Goal: Task Accomplishment & Management: Manage account settings

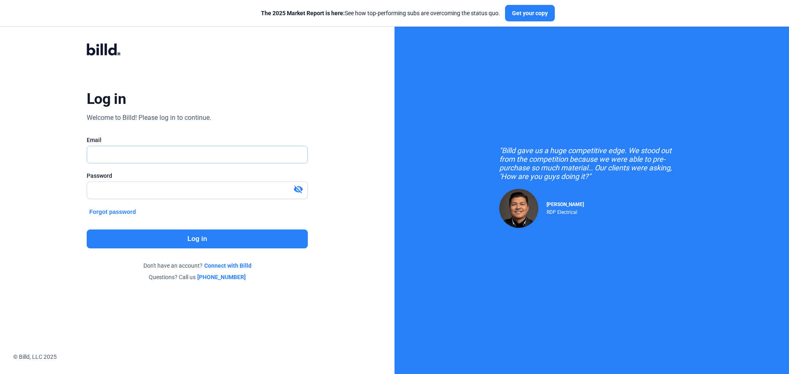
type input "[EMAIL_ADDRESS][DOMAIN_NAME]"
click at [206, 240] on button "Log in" at bounding box center [197, 239] width 221 height 19
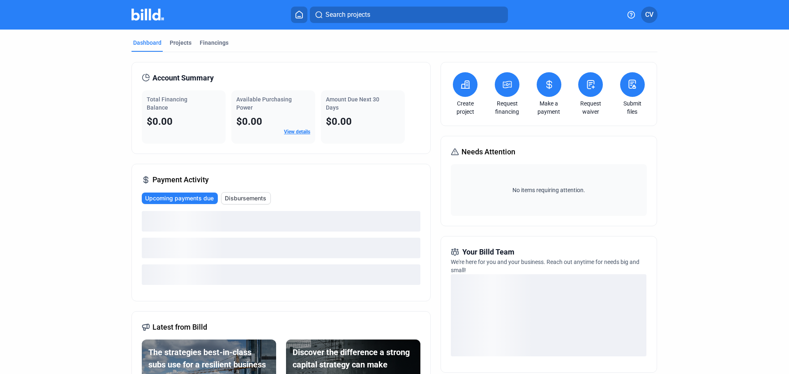
click at [655, 16] on button "CV" at bounding box center [649, 15] width 16 height 16
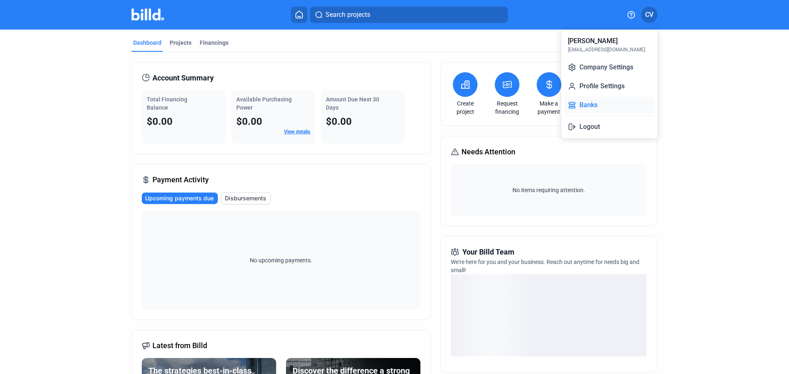
click at [590, 109] on button "Banks" at bounding box center [610, 105] width 90 height 16
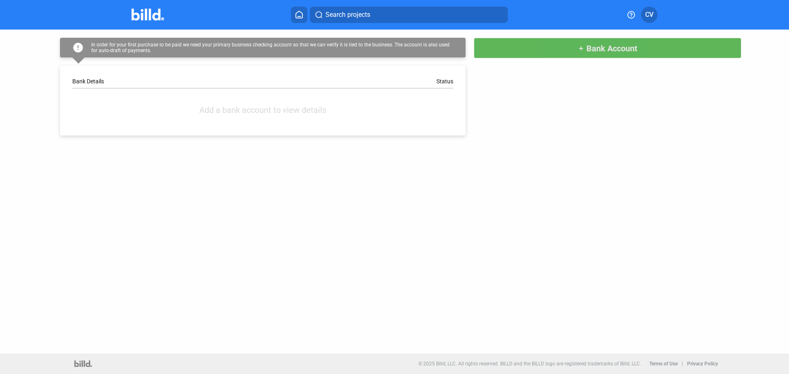
click at [590, 49] on span "Bank Account" at bounding box center [612, 49] width 51 height 10
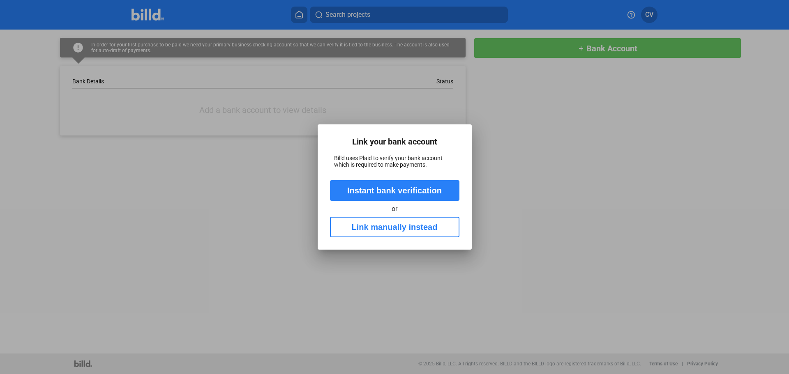
click at [402, 192] on button "Instant bank verification" at bounding box center [394, 190] width 129 height 21
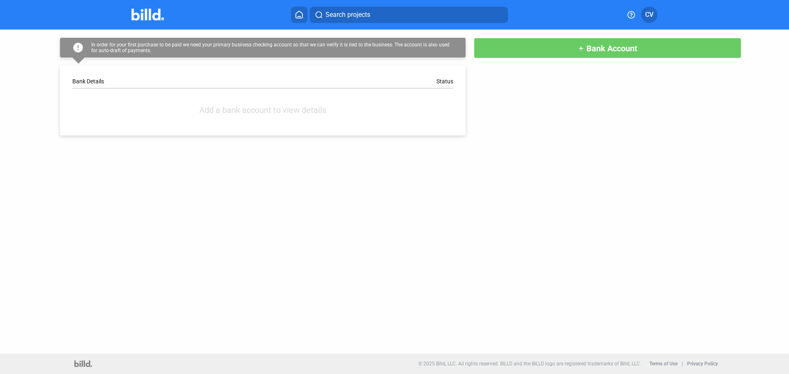
click at [656, 18] on button "CV" at bounding box center [649, 15] width 16 height 16
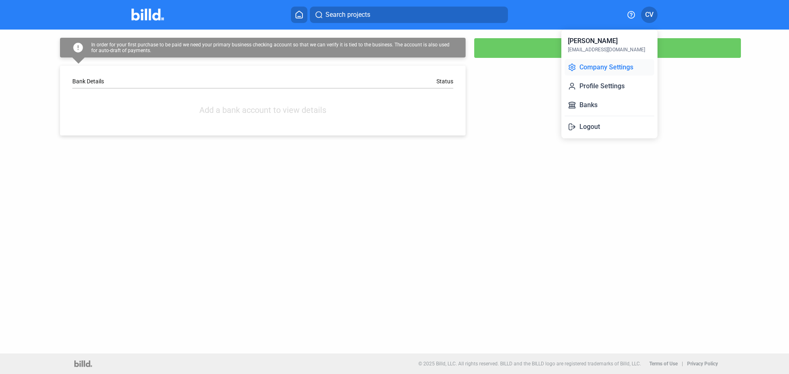
click at [584, 65] on button "Company Settings" at bounding box center [610, 67] width 90 height 16
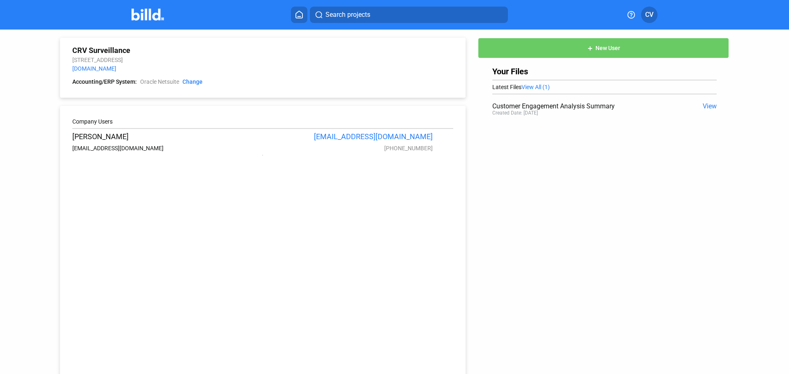
click at [158, 16] on img at bounding box center [148, 15] width 32 height 12
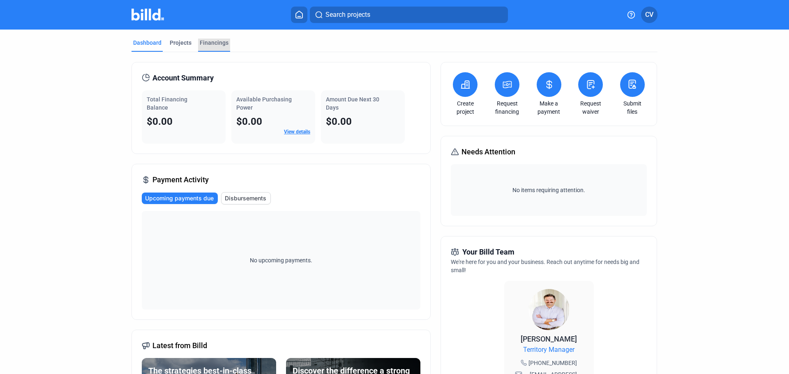
click at [204, 44] on div "Financings" at bounding box center [214, 43] width 29 height 8
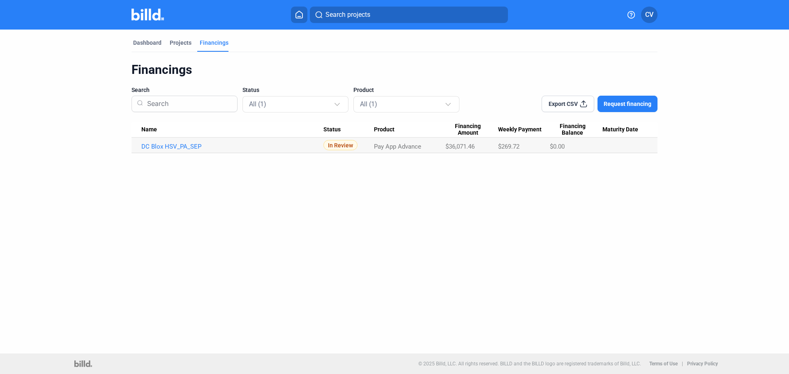
click at [651, 14] on span "CV" at bounding box center [649, 15] width 8 height 10
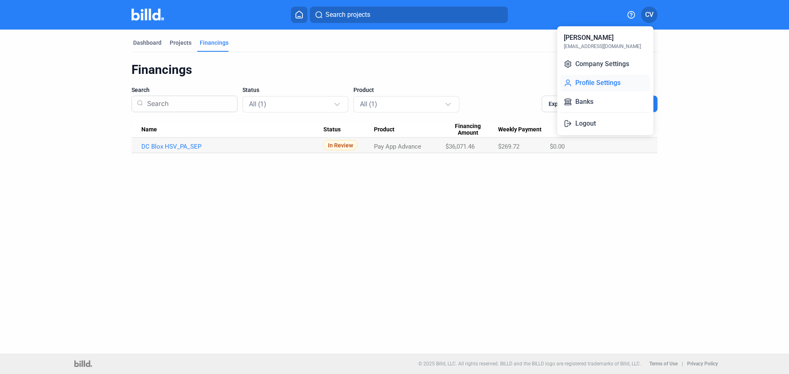
click at [594, 79] on button "Profile Settings" at bounding box center [606, 83] width 90 height 16
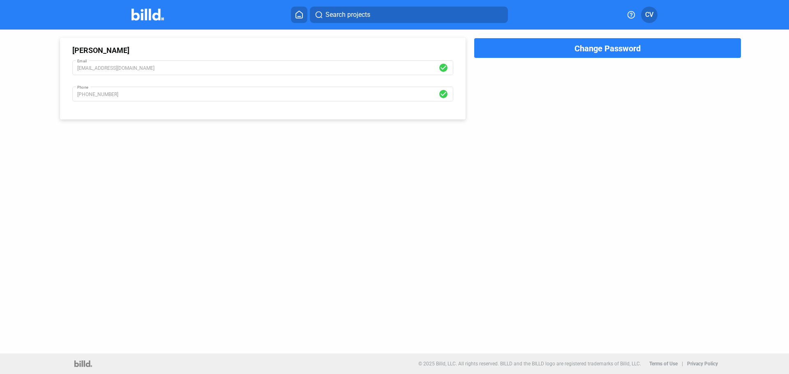
click at [653, 18] on span "CV" at bounding box center [649, 15] width 8 height 10
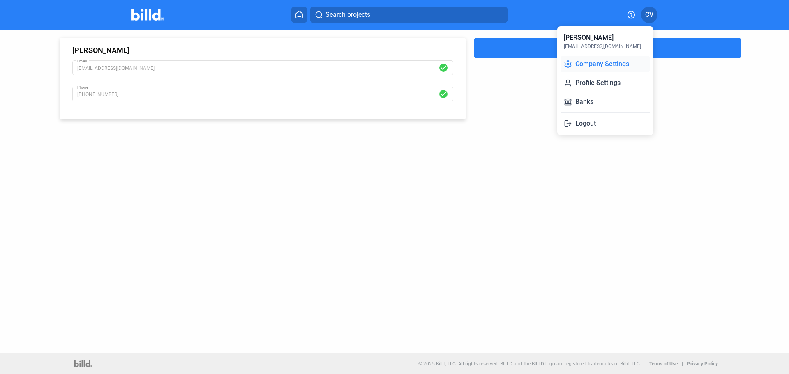
click at [602, 64] on button "Company Settings" at bounding box center [606, 64] width 90 height 16
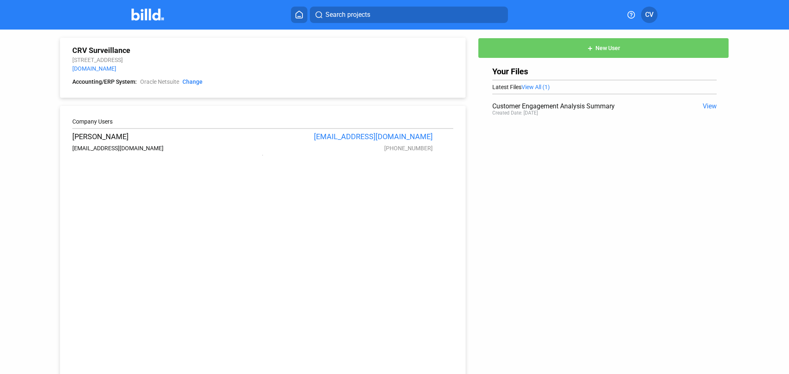
click at [532, 87] on span "View All (1)" at bounding box center [536, 87] width 28 height 7
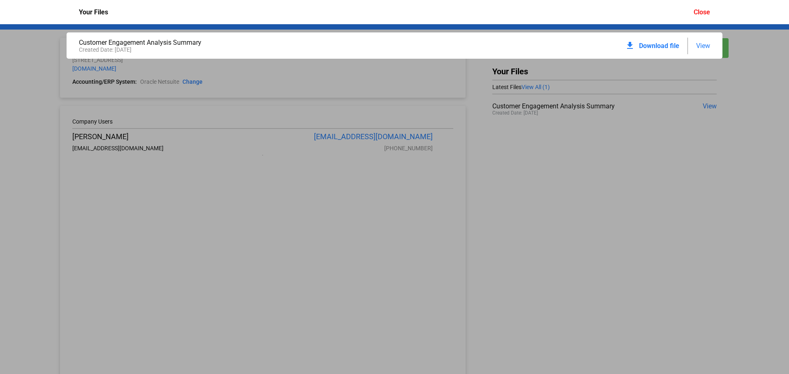
click at [701, 11] on div "Close" at bounding box center [702, 12] width 16 height 8
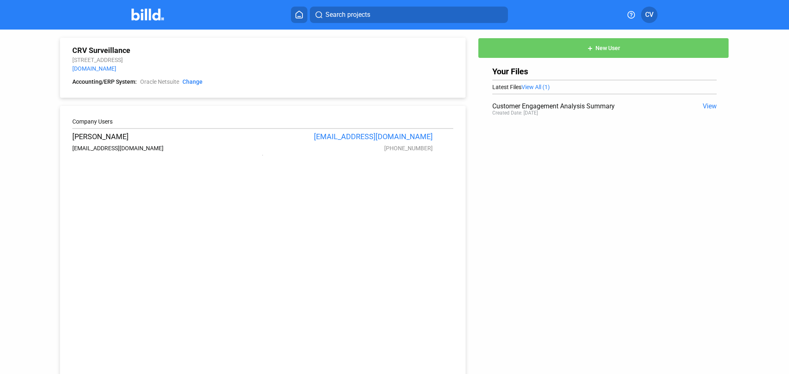
click at [298, 18] on button at bounding box center [299, 15] width 16 height 16
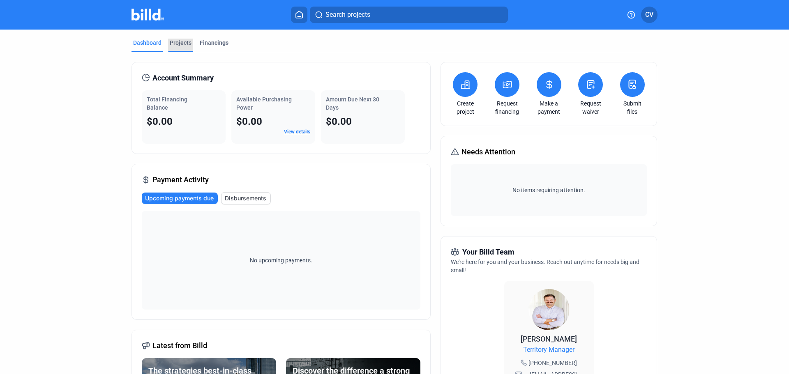
click at [175, 42] on div "Projects" at bounding box center [181, 43] width 22 height 8
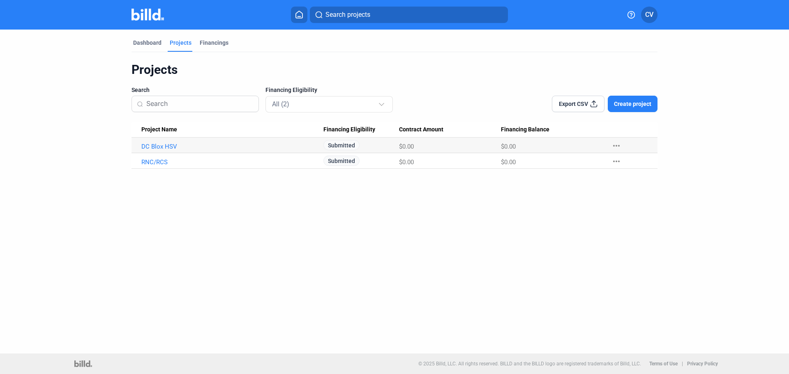
click at [641, 12] on button "CV" at bounding box center [649, 15] width 16 height 16
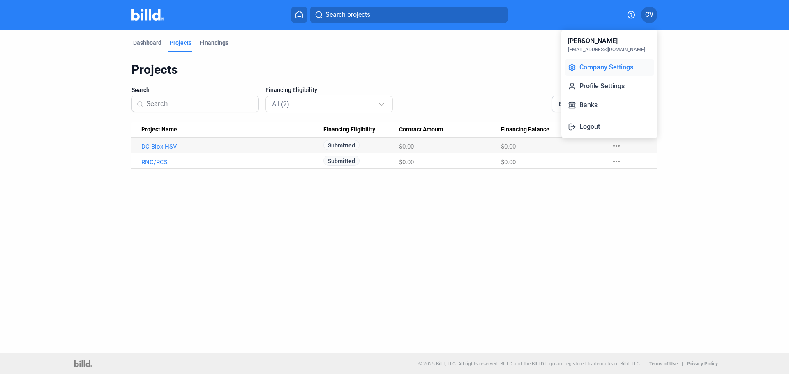
click at [592, 64] on button "Company Settings" at bounding box center [610, 67] width 90 height 16
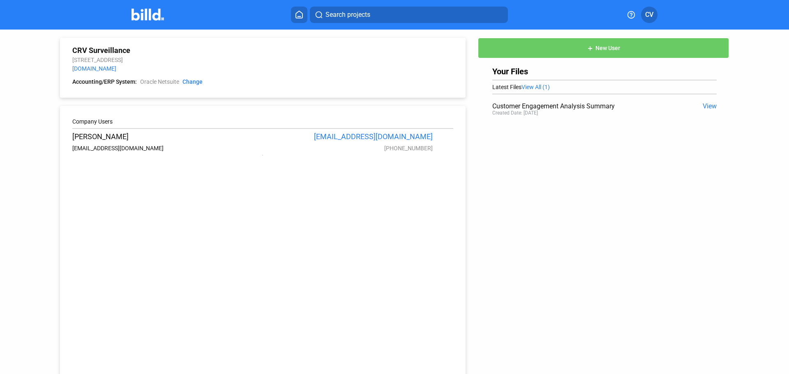
click at [649, 10] on span "CV" at bounding box center [649, 15] width 8 height 10
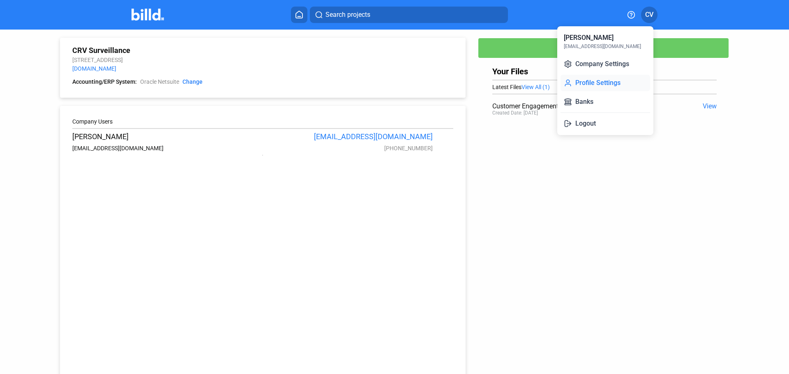
click at [614, 77] on button "Profile Settings" at bounding box center [606, 83] width 90 height 16
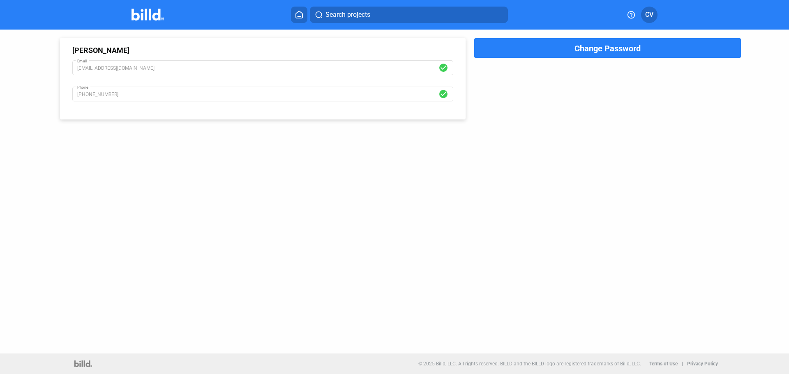
click at [650, 17] on span "CV" at bounding box center [649, 15] width 8 height 10
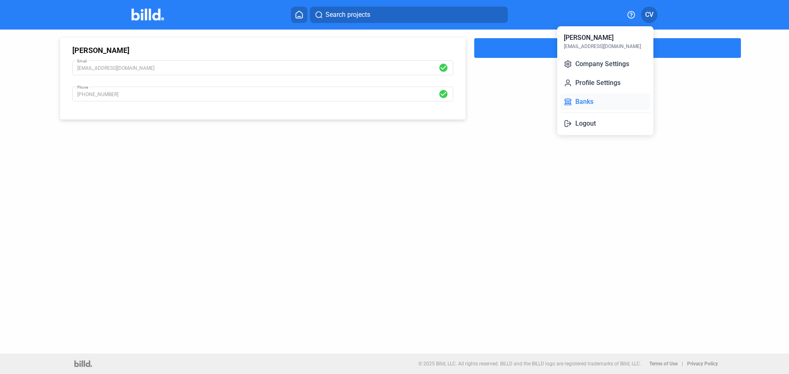
click at [581, 97] on button "Banks" at bounding box center [606, 102] width 90 height 16
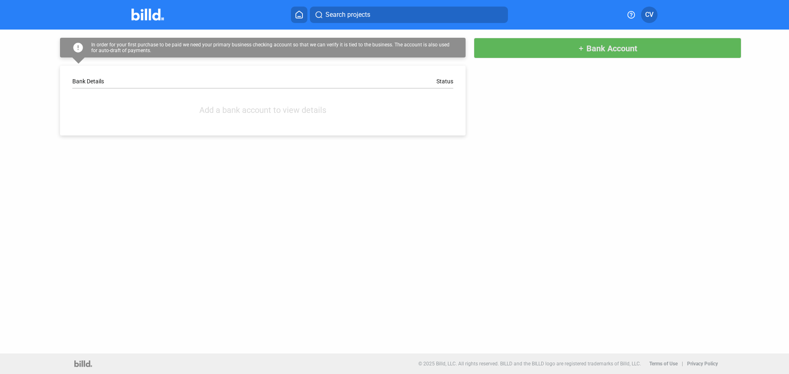
click at [522, 54] on button "add Bank Account" at bounding box center [608, 48] width 268 height 21
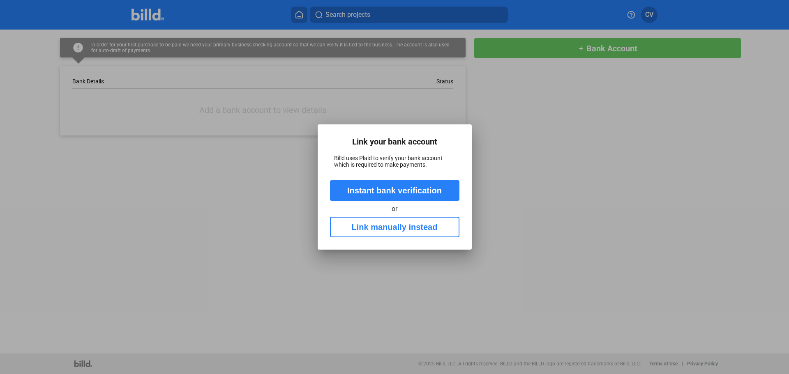
click at [388, 226] on button "Link manually instead" at bounding box center [394, 227] width 129 height 21
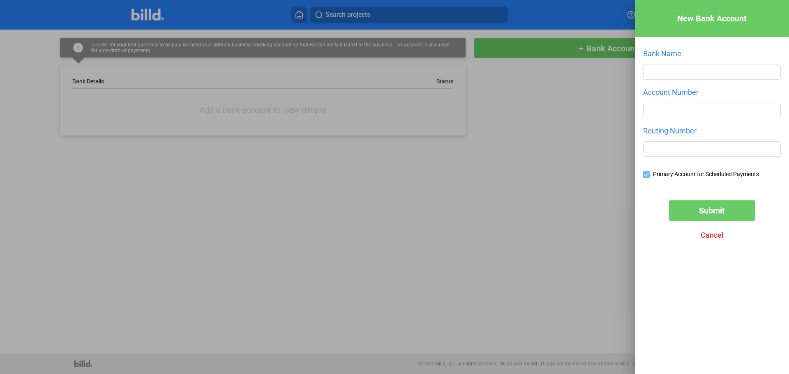
click at [668, 63] on div "Bank Name" at bounding box center [712, 68] width 138 height 39
click at [668, 70] on input "text" at bounding box center [712, 72] width 137 height 15
type input "First Bank"
type input "89079289"
type input "084307033"
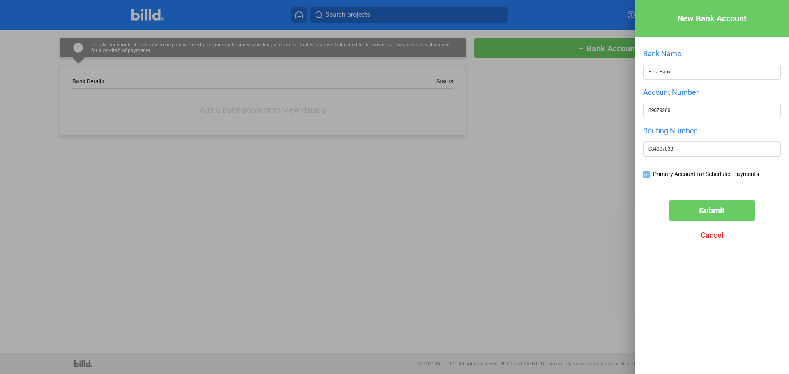
click at [680, 208] on button "Submit" at bounding box center [712, 211] width 86 height 21
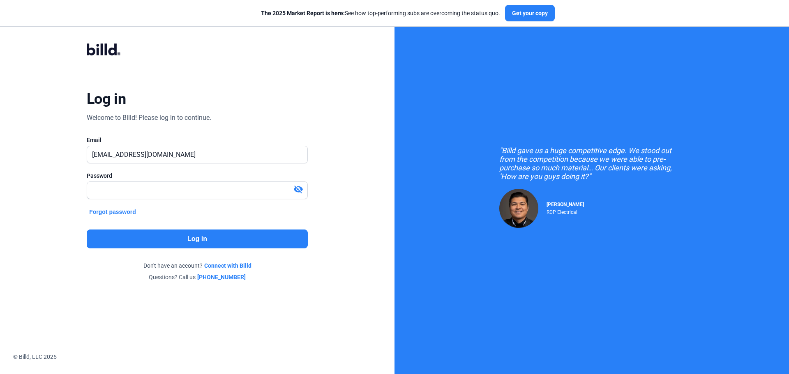
click at [191, 234] on button "Log in" at bounding box center [197, 239] width 221 height 19
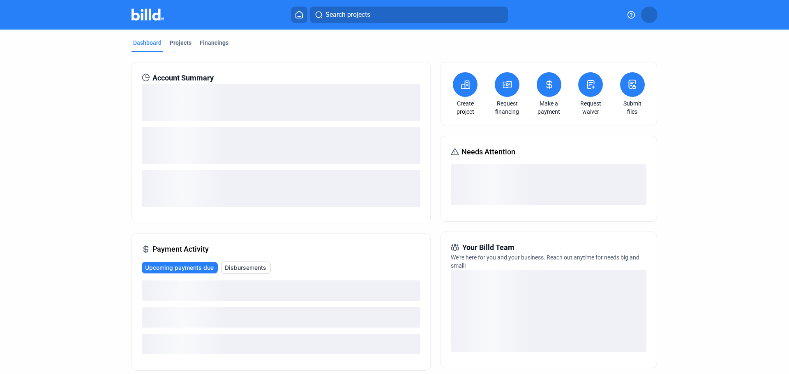
click at [630, 85] on icon at bounding box center [632, 84] width 7 height 8
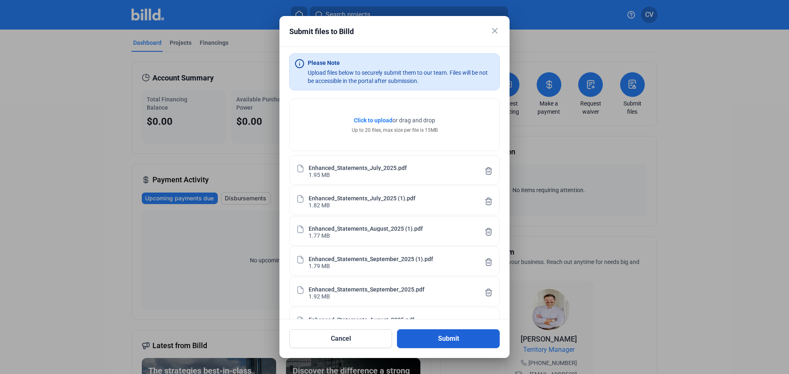
click at [439, 342] on button "Submit" at bounding box center [448, 339] width 103 height 19
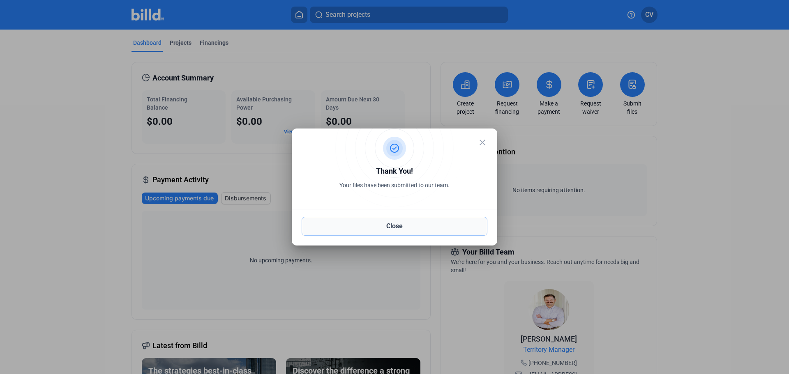
click at [395, 229] on button "Close" at bounding box center [395, 226] width 186 height 19
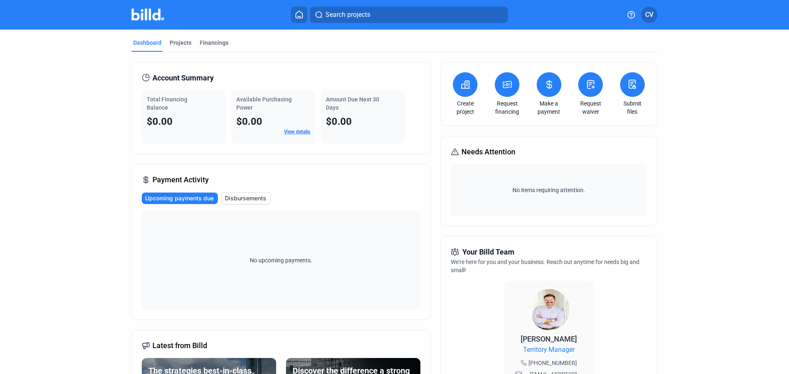
click at [679, 107] on dashboard "Dashboard Projects Financings Account Summary Total Financing Balance $0.00 Ava…" at bounding box center [394, 306] width 710 height 552
click at [670, 83] on div "Dashboard Projects Financings Account Summary Total Financing Balance $0.00 Ava…" at bounding box center [394, 306] width 559 height 552
click at [687, 189] on dashboard "Dashboard Projects Financings Account Summary Total Financing Balance $0.00 Ava…" at bounding box center [394, 306] width 710 height 552
